Goal: Find specific page/section: Find specific page/section

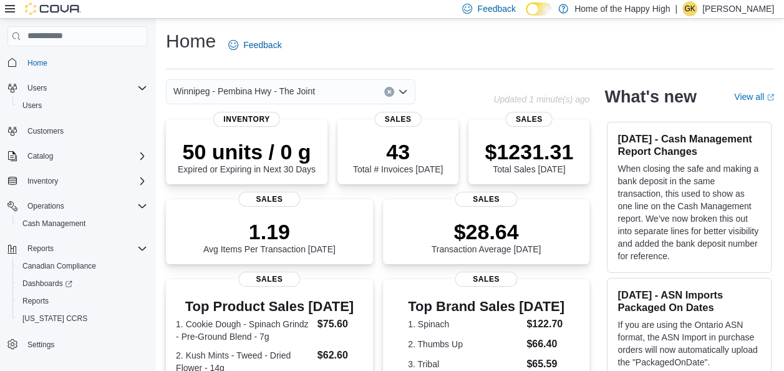
click at [311, 90] on span "Winnipeg - Pembina Hwy - The Joint" at bounding box center [244, 91] width 142 height 15
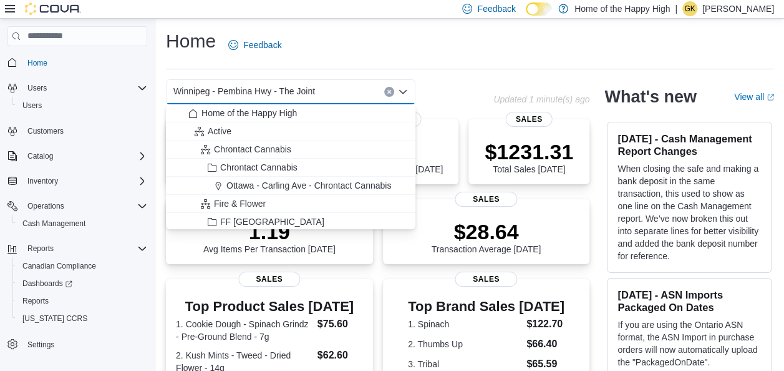
click at [328, 89] on div "Winnipeg - Pembina Hwy - The Joint" at bounding box center [291, 91] width 250 height 25
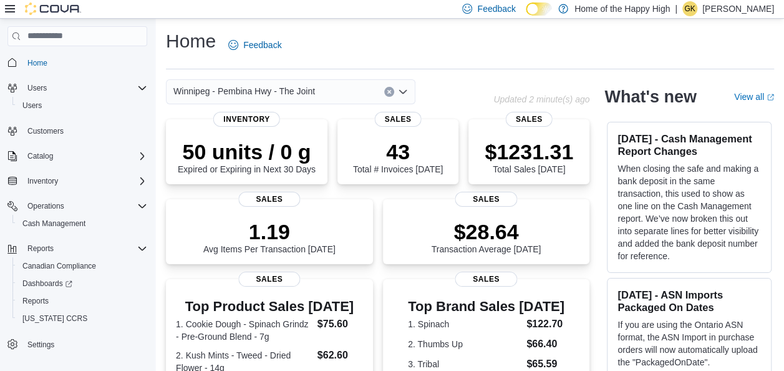
click at [549, 82] on div "Winnipeg - Pembina Hwy - The Joint Updated 2 minute(s) ago" at bounding box center [378, 91] width 424 height 25
click at [21, 59] on span "Home" at bounding box center [77, 63] width 140 height 16
click at [44, 57] on span "Home" at bounding box center [37, 63] width 20 height 15
click at [36, 178] on span "Inventory" at bounding box center [42, 181] width 31 height 10
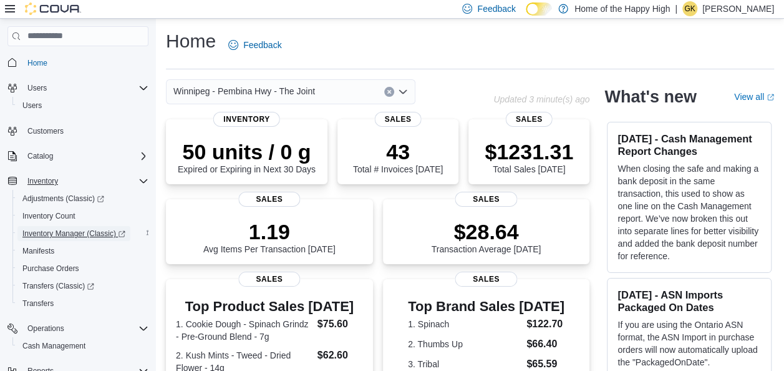
click at [60, 228] on span "Inventory Manager (Classic)" at bounding box center [73, 233] width 103 height 10
click at [47, 228] on span "Inventory Manager (Classic)" at bounding box center [73, 233] width 103 height 10
